Goal: Task Accomplishment & Management: Manage account settings

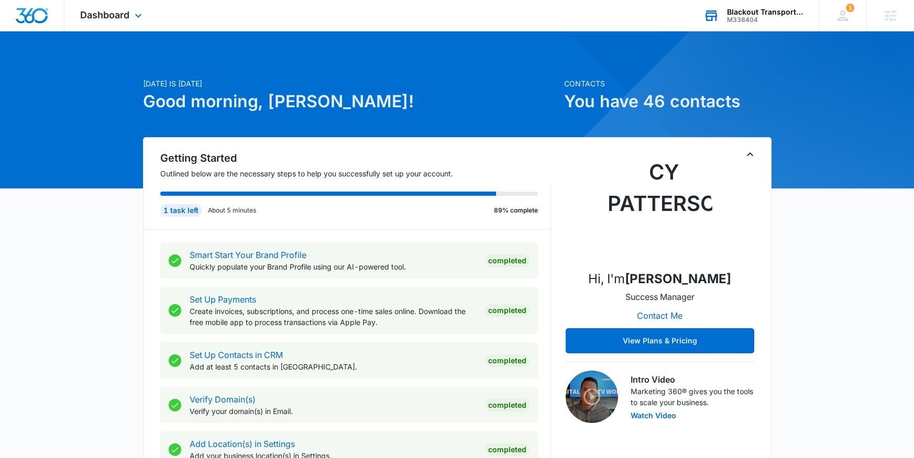
click at [767, 12] on div "Blackout Transport LLC" at bounding box center [765, 12] width 76 height 8
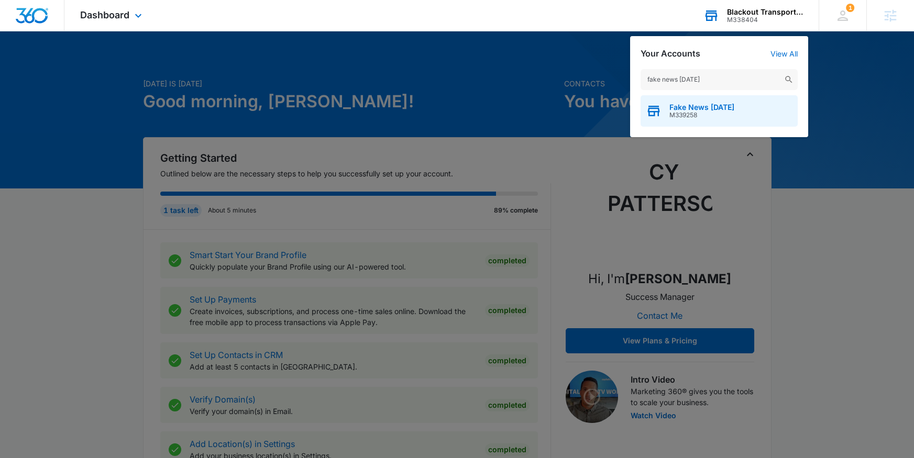
type input "fake news [DATE]"
click at [690, 107] on span "Fake News [DATE]" at bounding box center [702, 107] width 65 height 8
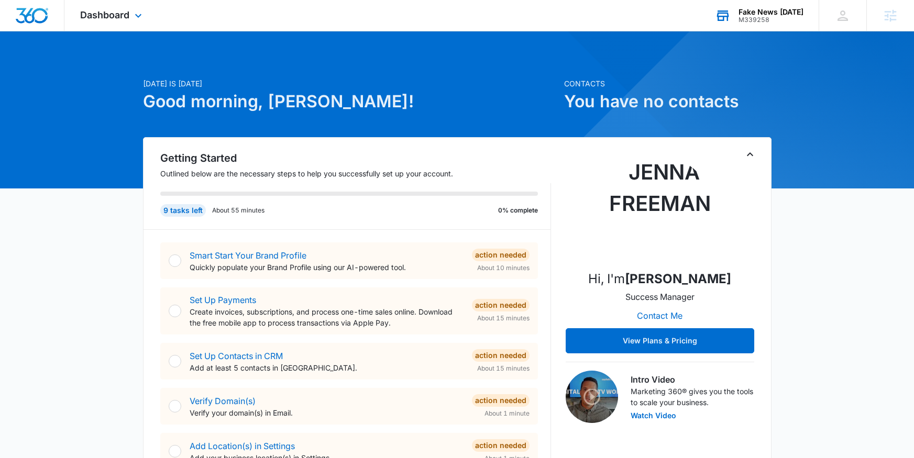
click at [139, 27] on div "Dashboard Apps Reputation Websites Forms CRM Email Social Shop Content Ads Inte…" at bounding box center [112, 15] width 96 height 31
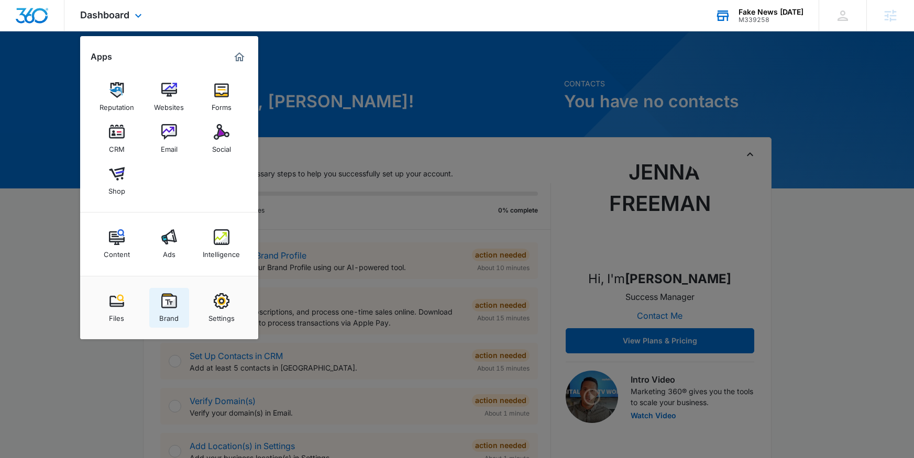
click at [161, 290] on link "Brand" at bounding box center [169, 308] width 40 height 40
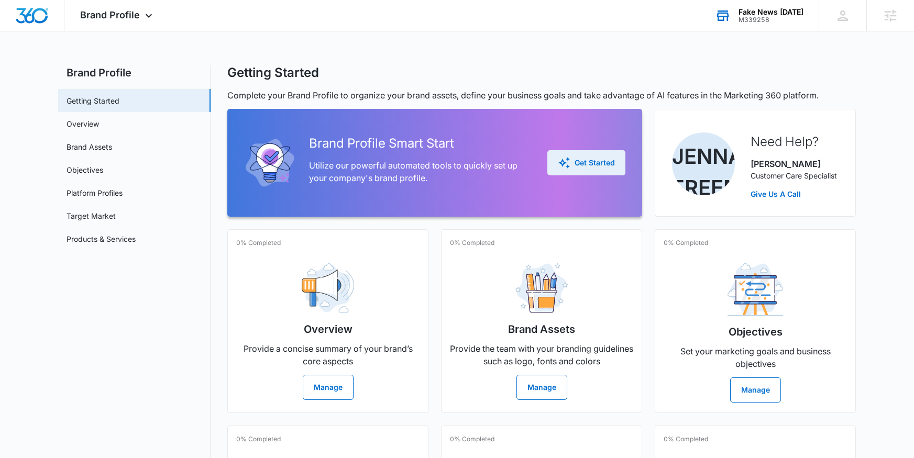
click at [587, 150] on button "Get Started" at bounding box center [586, 162] width 78 height 25
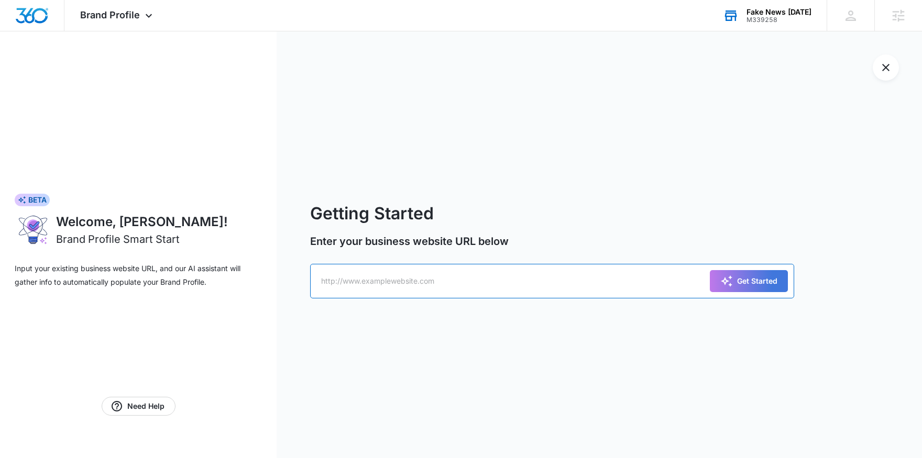
click at [370, 282] on input "text" at bounding box center [552, 281] width 484 height 35
paste input "[URL][DOMAIN_NAME]"
type input "[URL][DOMAIN_NAME]"
click at [710, 270] on button "Get Started" at bounding box center [749, 281] width 78 height 22
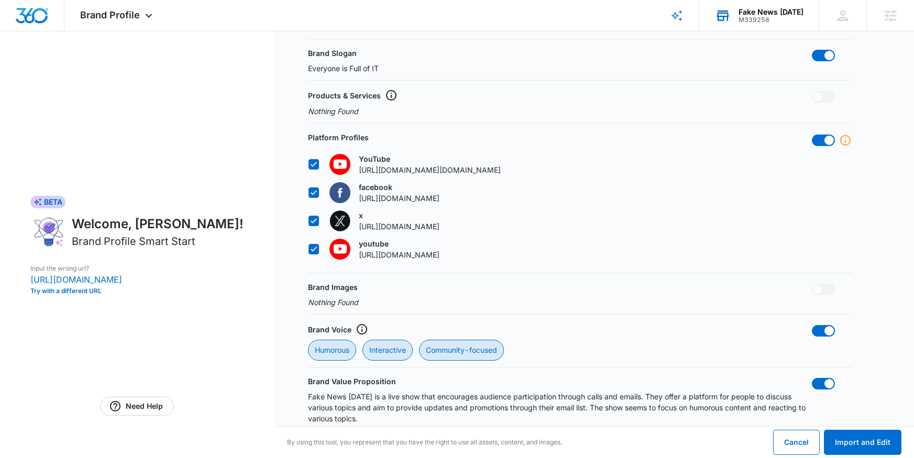
scroll to position [398, 0]
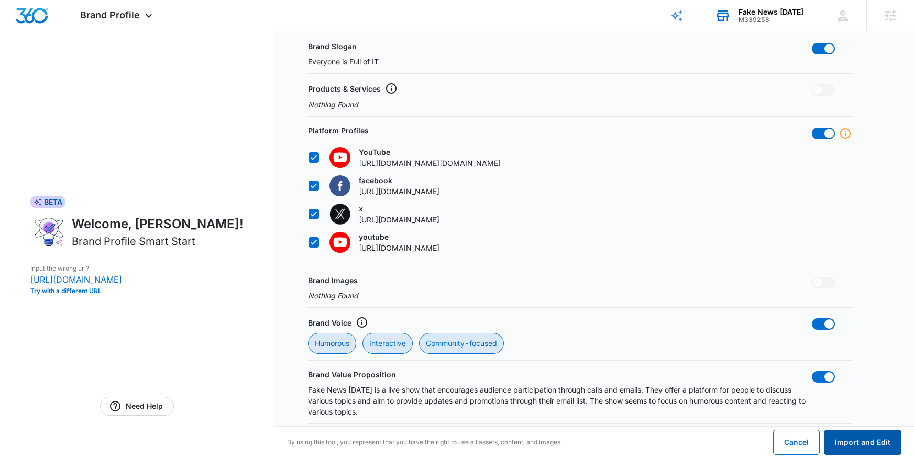
click at [875, 448] on button "Import and Edit" at bounding box center [863, 442] width 78 height 25
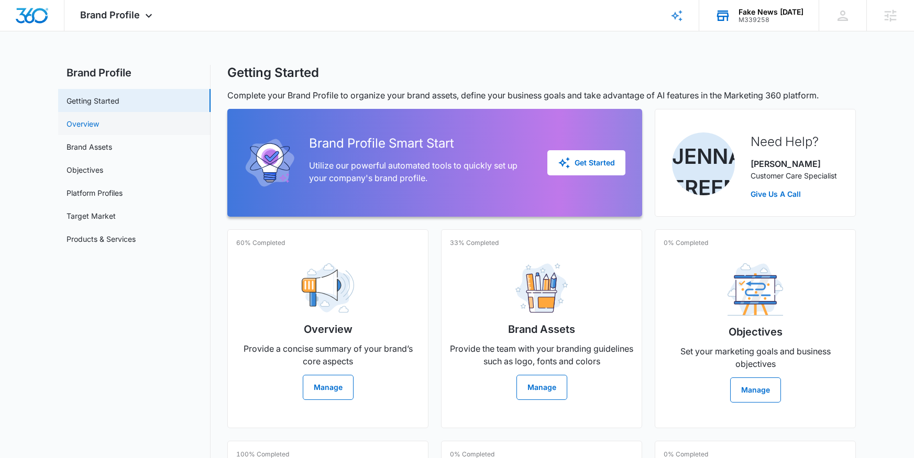
click at [99, 124] on link "Overview" at bounding box center [83, 123] width 32 height 11
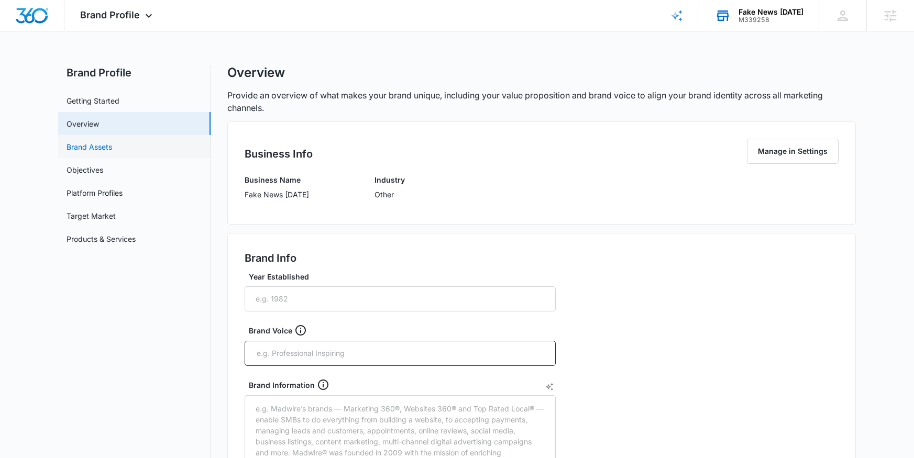
click at [112, 146] on link "Brand Assets" at bounding box center [90, 146] width 46 height 11
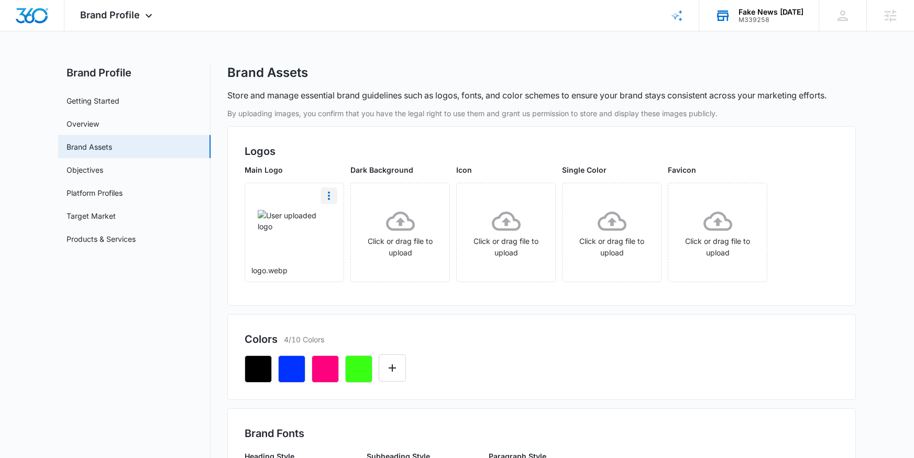
click at [330, 194] on icon "More" at bounding box center [329, 196] width 13 height 13
click at [352, 238] on div "Delete" at bounding box center [351, 240] width 34 height 7
